Goal: Find contact information: Find contact information

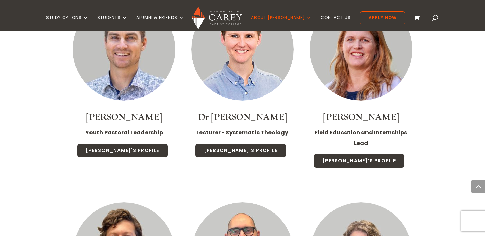
scroll to position [1206, 0]
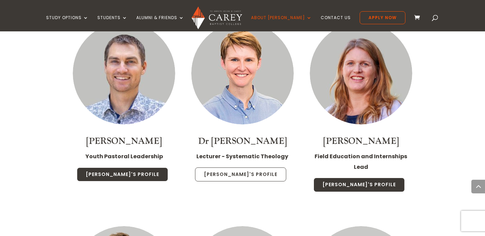
click at [237, 168] on link "[PERSON_NAME]'s Profile" at bounding box center [240, 175] width 91 height 14
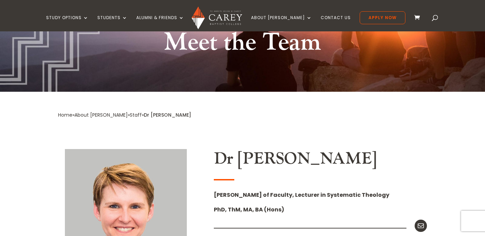
scroll to position [69, 0]
